Goal: Navigation & Orientation: Find specific page/section

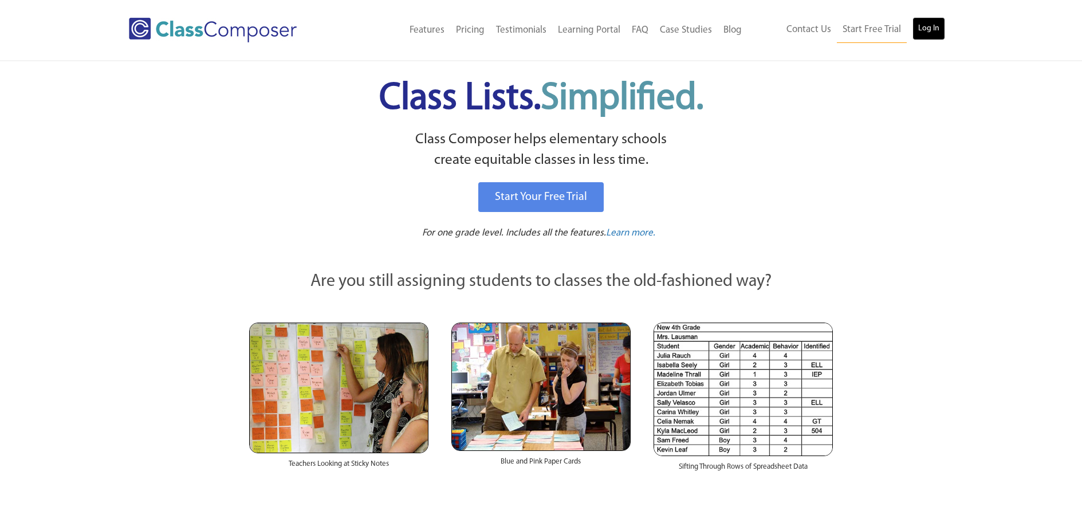
click at [914, 21] on link "Log In" at bounding box center [929, 28] width 33 height 23
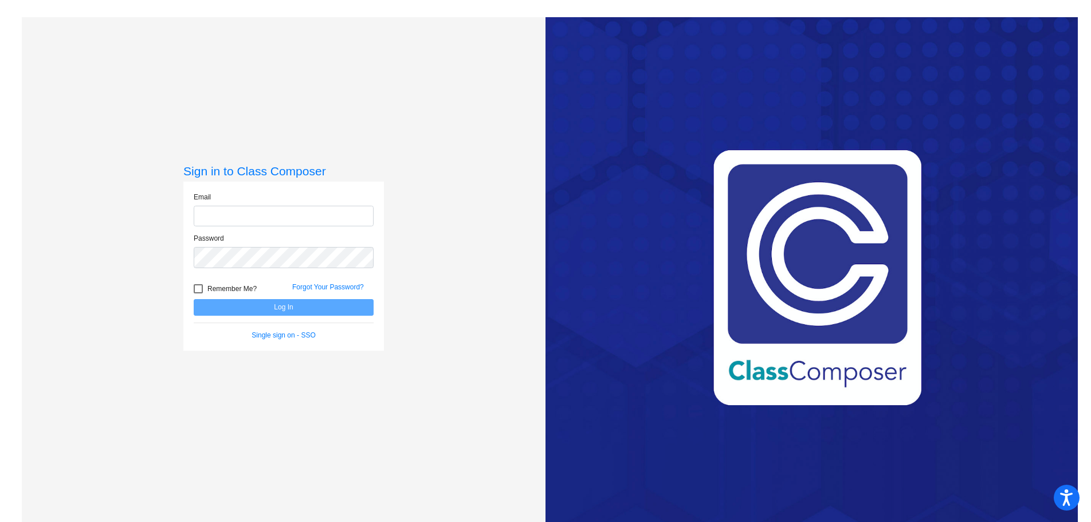
type input "fiolaa@esmonline.org"
click at [209, 299] on button "Log In" at bounding box center [284, 307] width 180 height 17
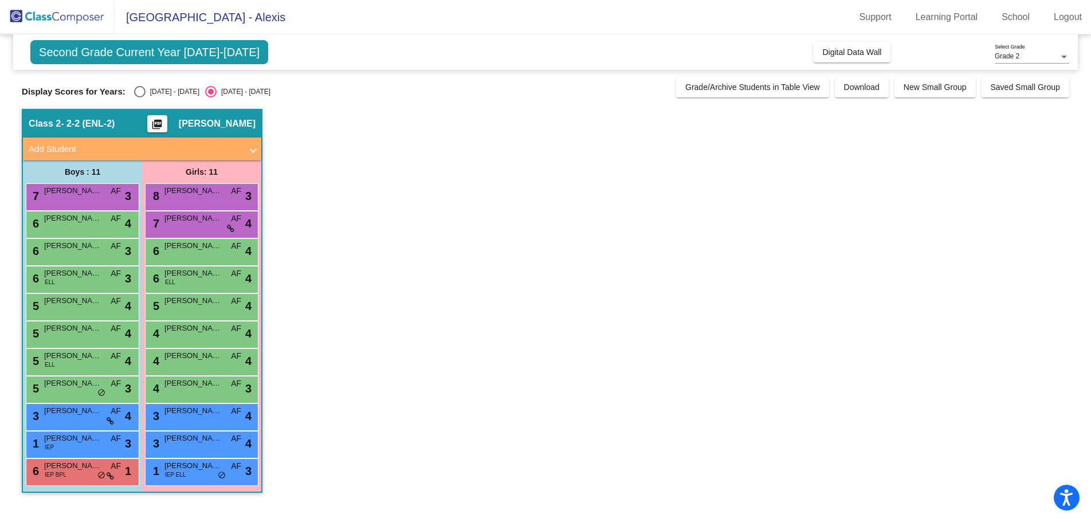
click at [175, 57] on span "Second Grade Current Year 2024-2025" at bounding box center [149, 52] width 238 height 24
click at [127, 46] on span "Second Grade Current Year 2024-2025" at bounding box center [149, 52] width 238 height 24
